Goal: Transaction & Acquisition: Purchase product/service

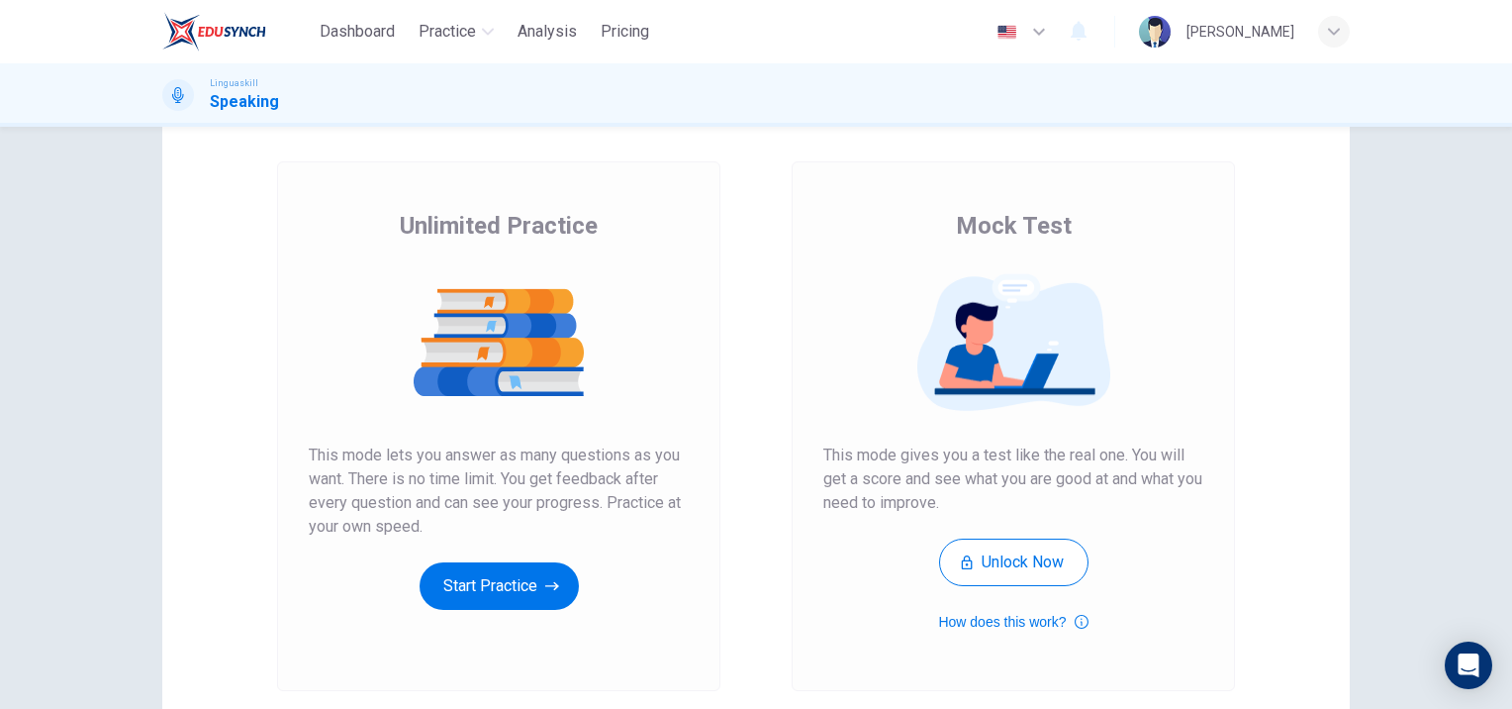
scroll to position [50, 0]
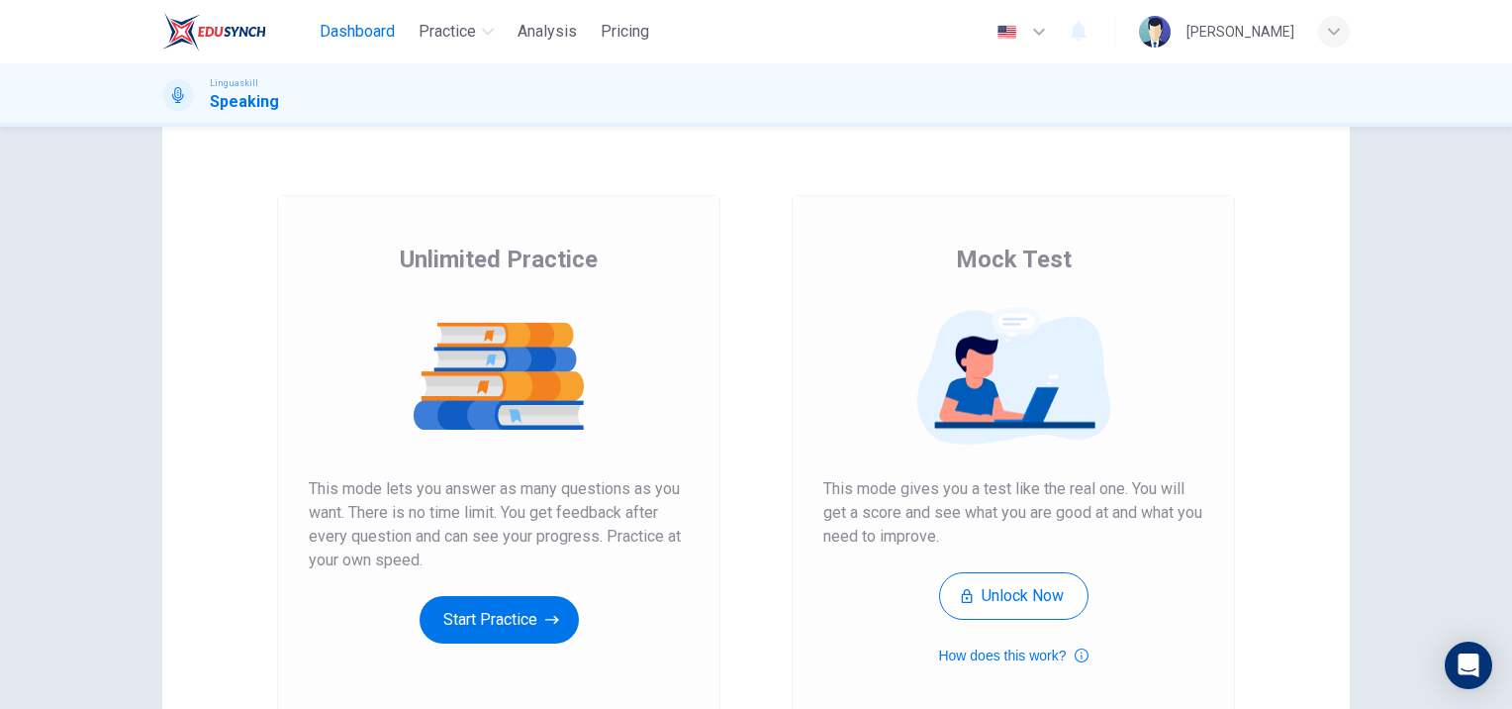
click at [343, 31] on span "Dashboard" at bounding box center [357, 32] width 75 height 24
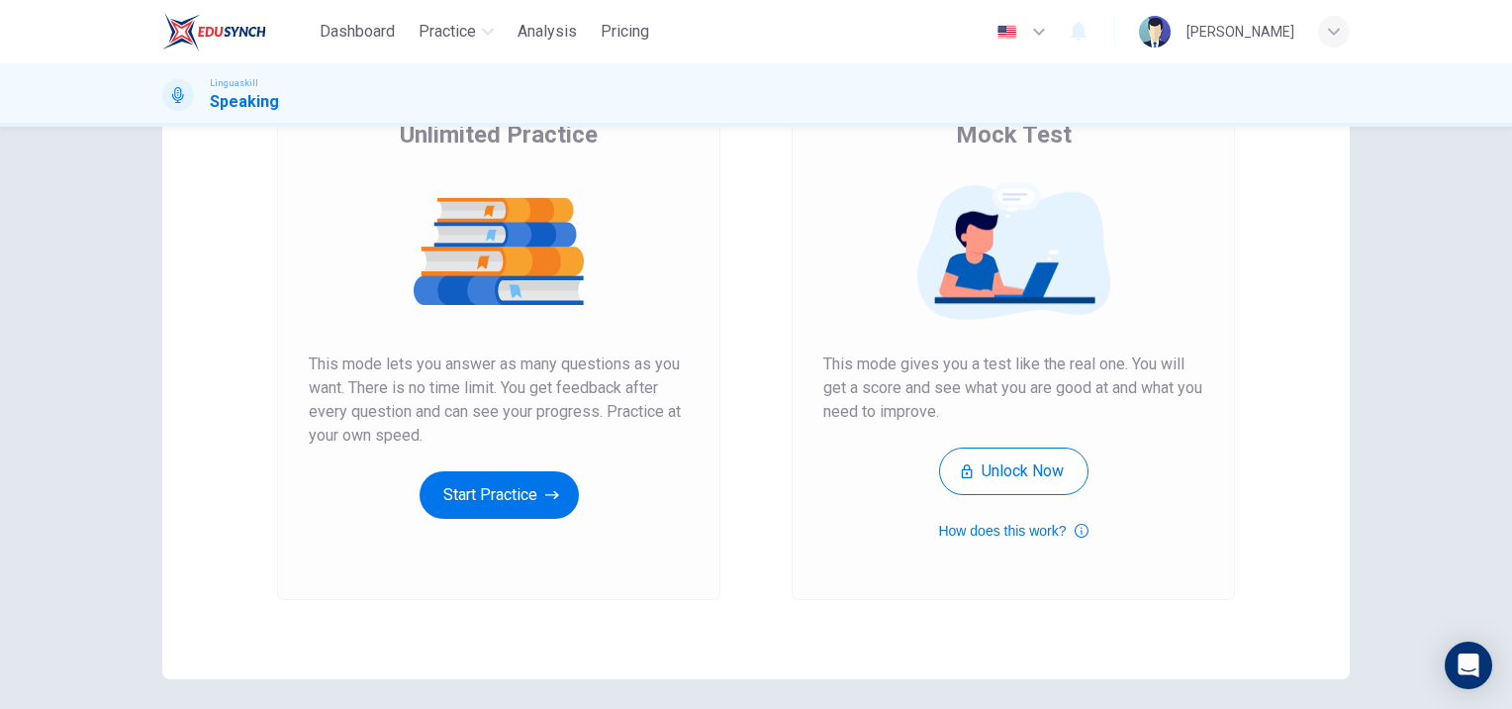
scroll to position [198, 0]
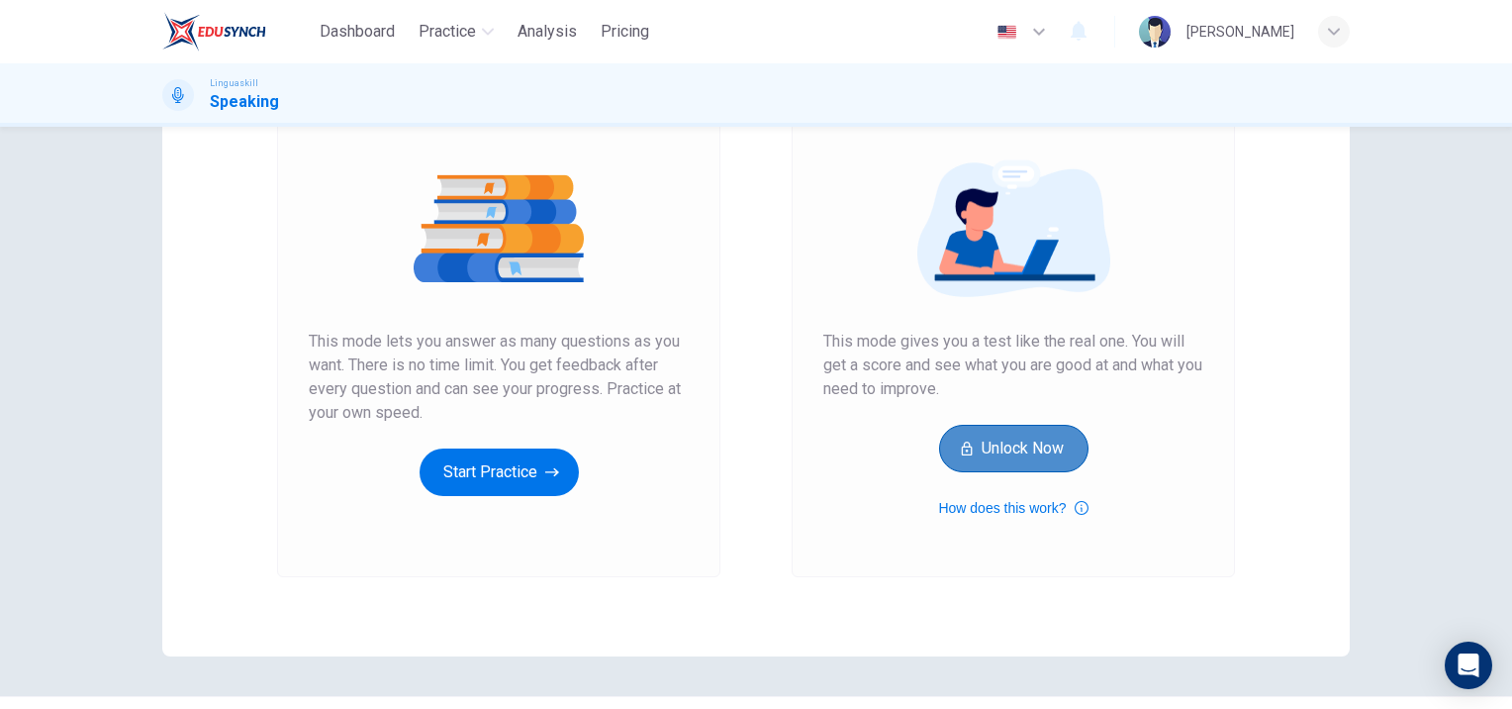
click at [1001, 439] on button "Unlock Now" at bounding box center [1013, 449] width 149 height 48
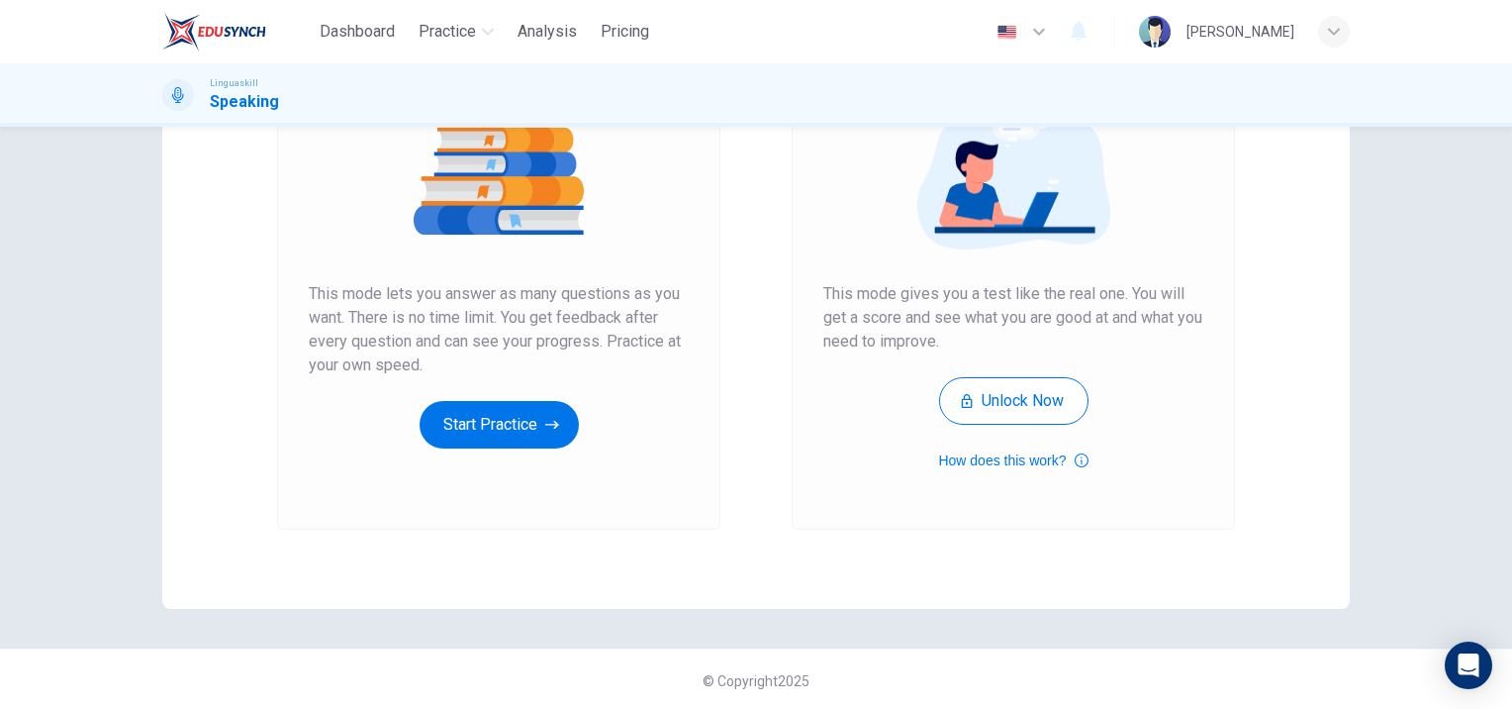
scroll to position [248, 0]
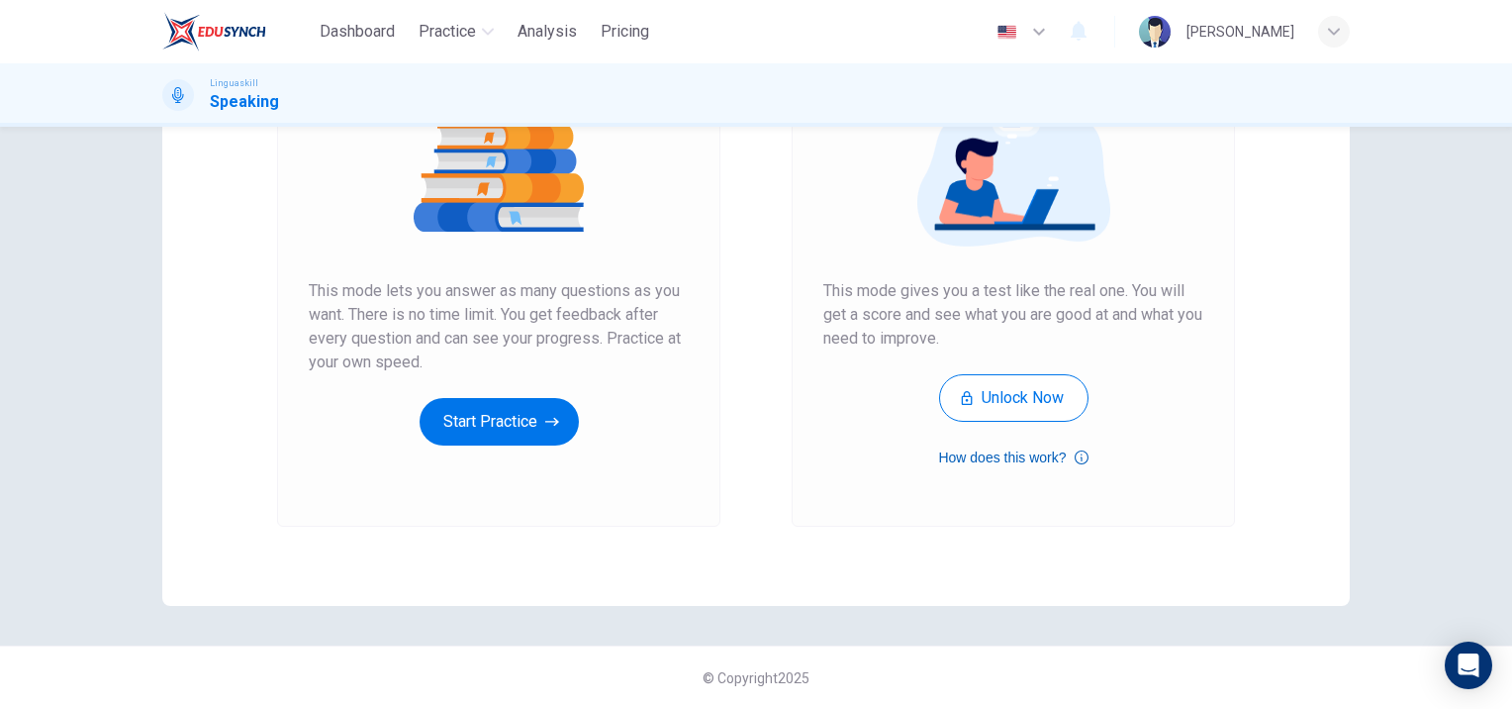
click at [970, 455] on button "How does this work?" at bounding box center [1012, 457] width 149 height 24
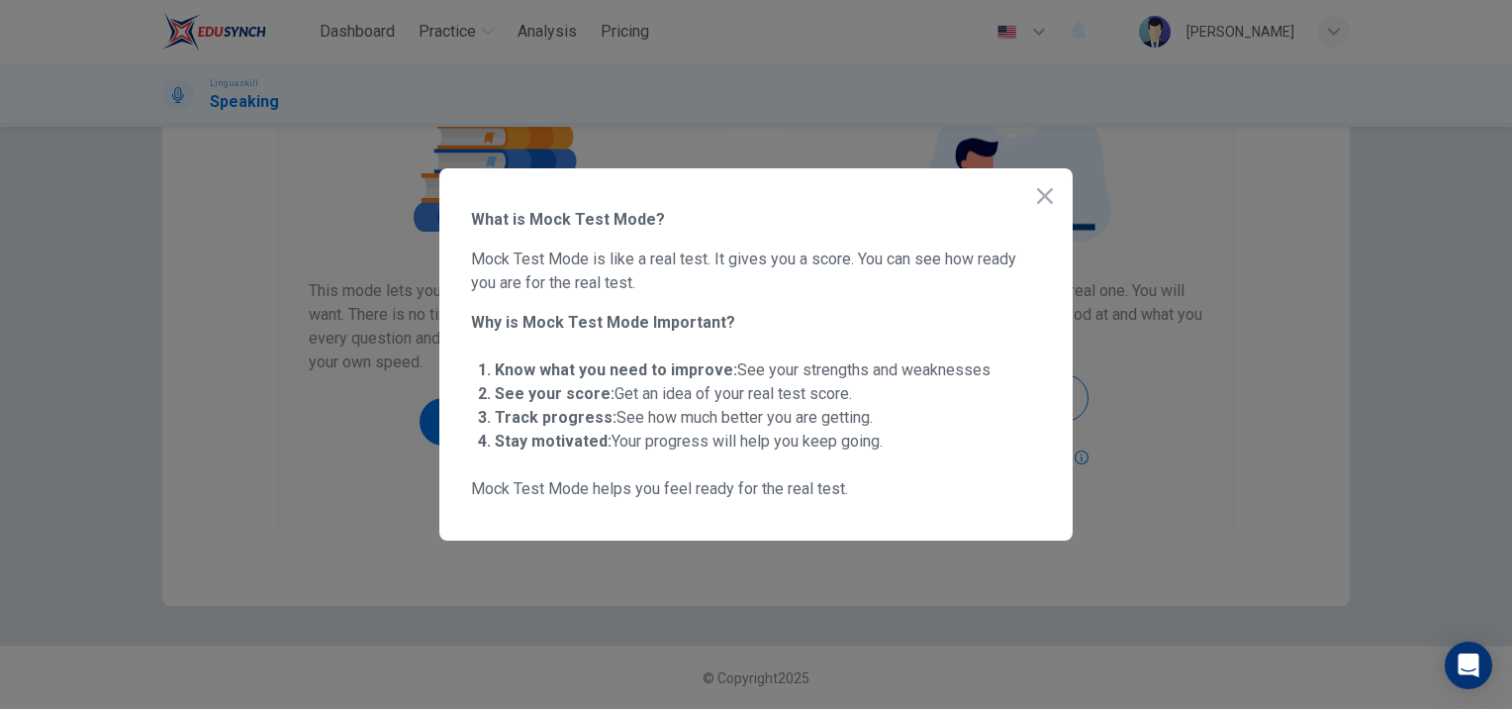
click at [1046, 198] on icon "button" at bounding box center [1045, 196] width 16 height 16
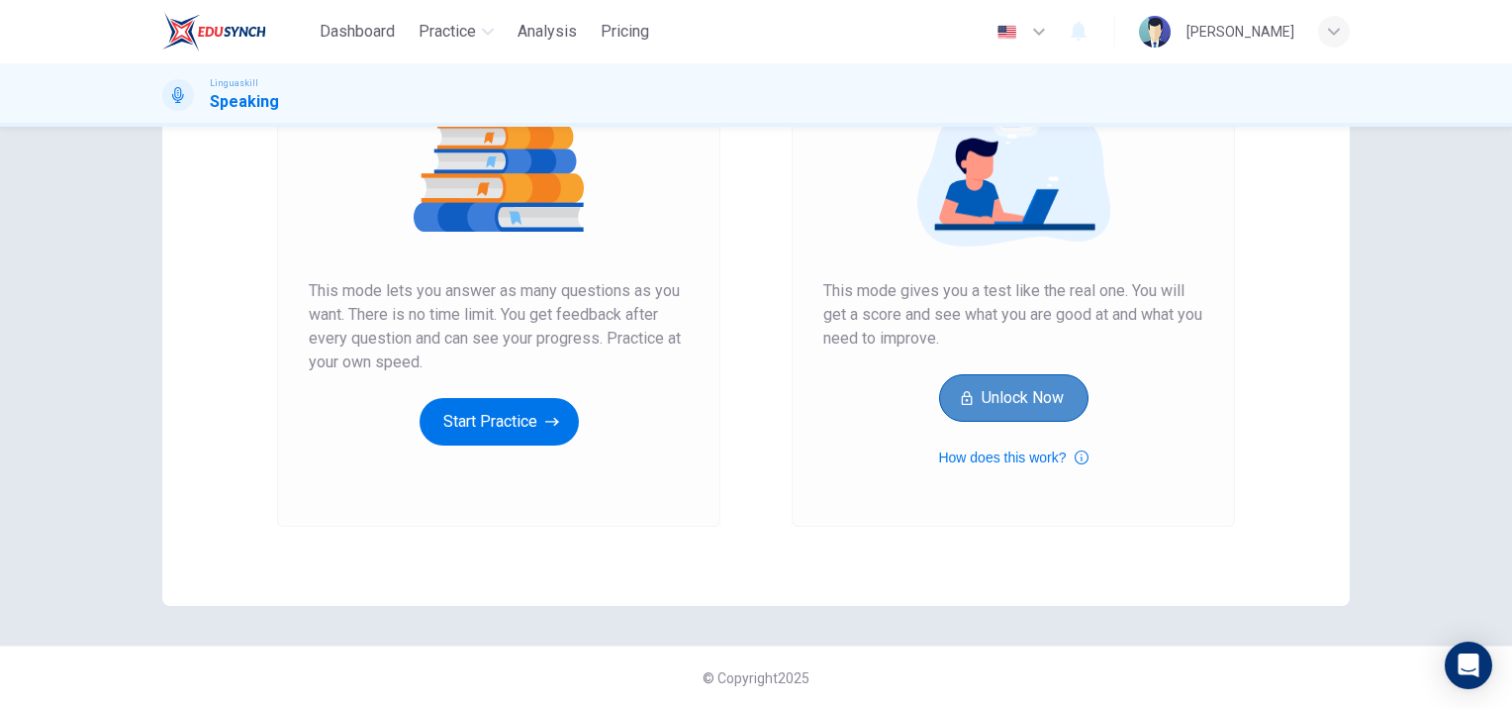
click at [1014, 396] on button "Unlock Now" at bounding box center [1013, 398] width 149 height 48
